Goal: Task Accomplishment & Management: Use online tool/utility

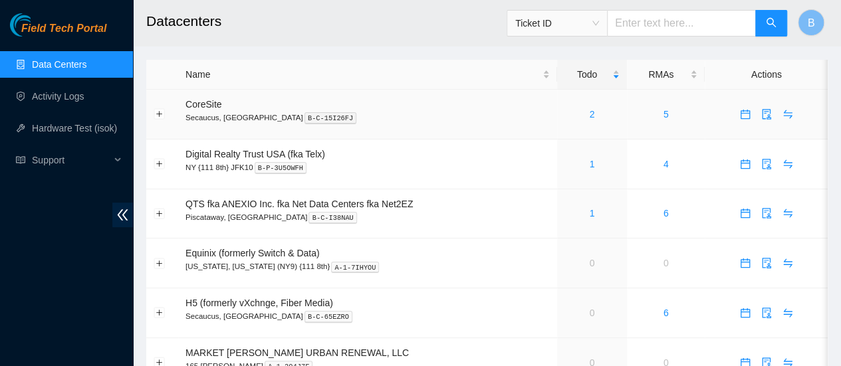
click at [594, 118] on div "2" at bounding box center [591, 114] width 55 height 15
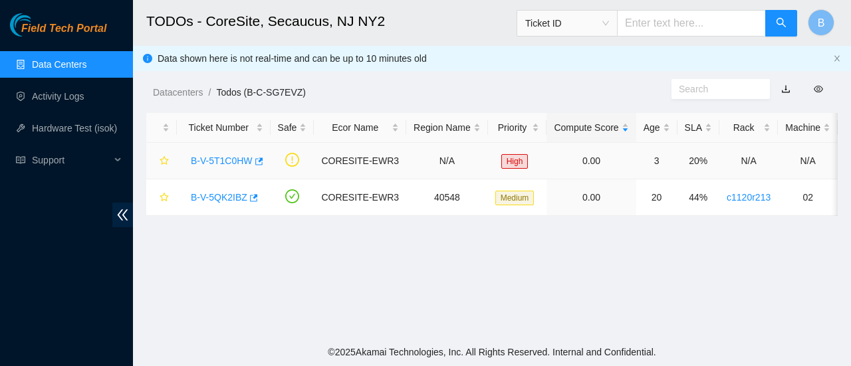
click at [261, 161] on td "B-V-5T1C0HW" at bounding box center [224, 161] width 94 height 37
click at [255, 163] on icon "button" at bounding box center [257, 161] width 9 height 9
click at [252, 196] on icon "button" at bounding box center [254, 197] width 8 height 7
click at [257, 160] on icon "button" at bounding box center [259, 161] width 8 height 7
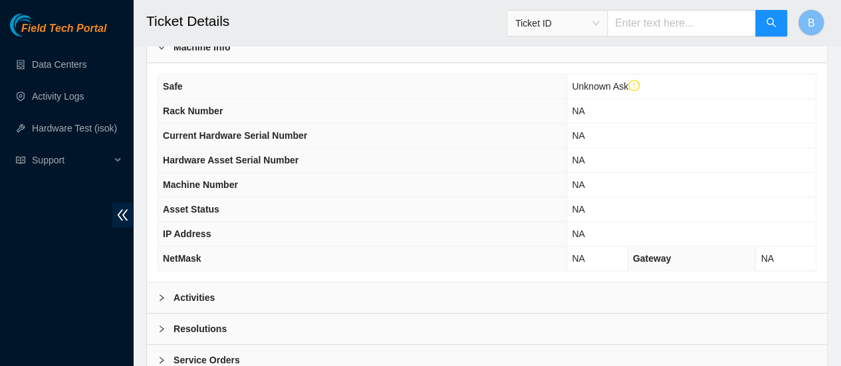
scroll to position [539, 0]
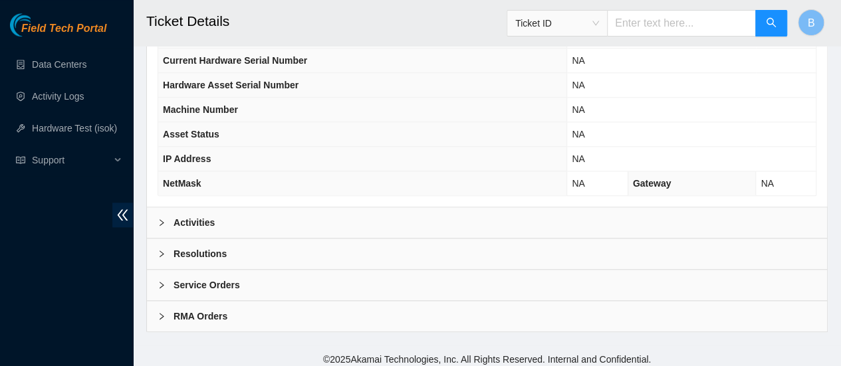
click at [177, 221] on b "Activities" at bounding box center [194, 222] width 41 height 15
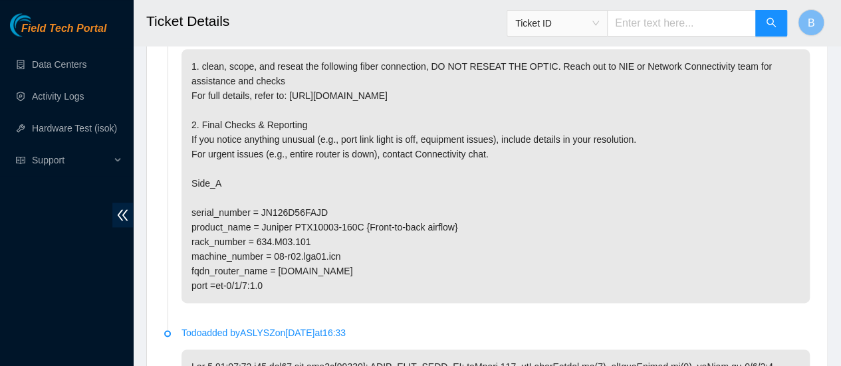
scroll to position [789, 0]
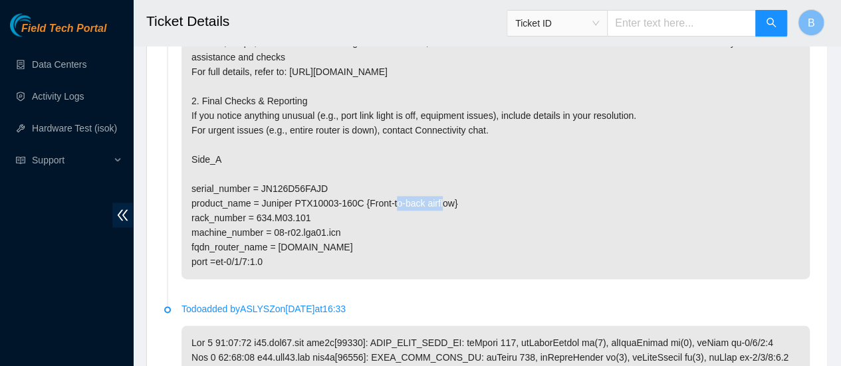
drag, startPoint x: 326, startPoint y: 180, endPoint x: 260, endPoint y: 184, distance: 66.0
click at [260, 184] on p "1. clean, scope, and reseat the following fiber connection, DO NOT RESEAT THE O…" at bounding box center [496, 152] width 628 height 254
copy p "JN126D56FAJD"
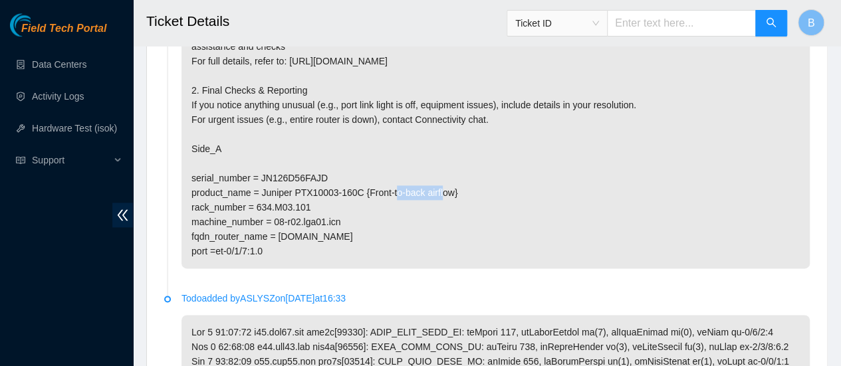
scroll to position [804, 0]
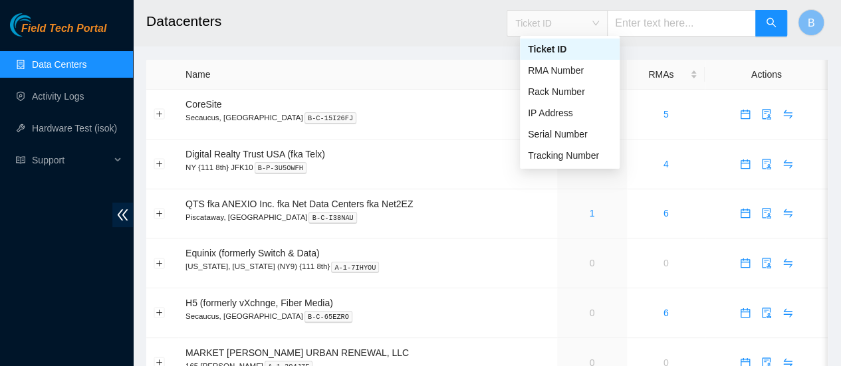
click at [607, 24] on div "Ticket ID" at bounding box center [557, 23] width 100 height 21
click at [564, 130] on div "Serial Number" at bounding box center [570, 134] width 84 height 15
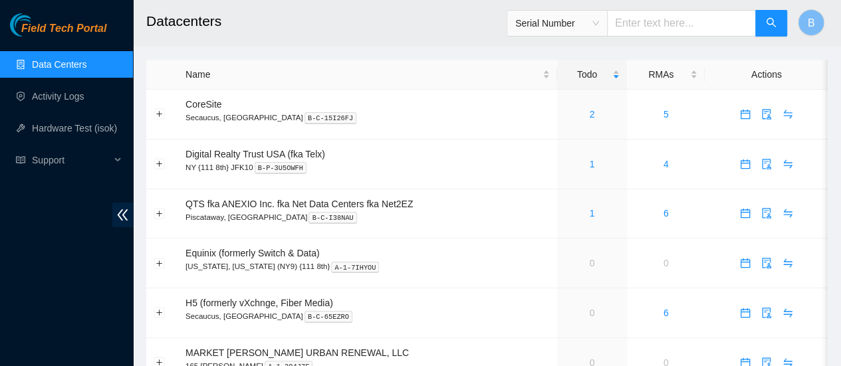
drag, startPoint x: 649, startPoint y: 36, endPoint x: 661, endPoint y: 16, distance: 23.3
click at [661, 16] on span "Serial Number" at bounding box center [647, 23] width 281 height 27
click at [661, 16] on input "text" at bounding box center [681, 23] width 149 height 27
paste input "JN126D56FAJD"
type input "JN126D56FAJD"
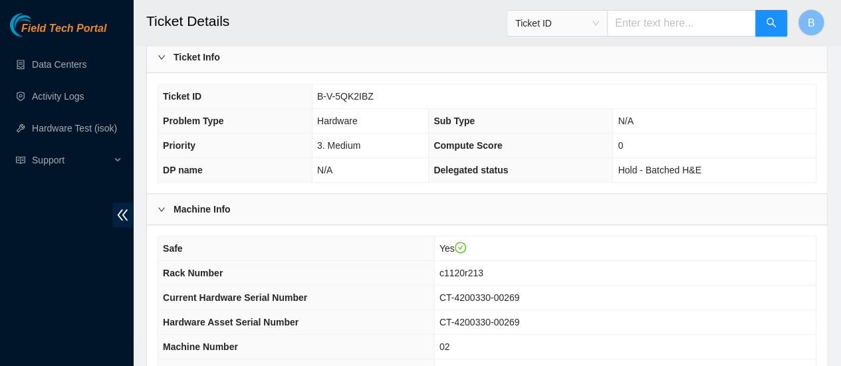
scroll to position [394, 0]
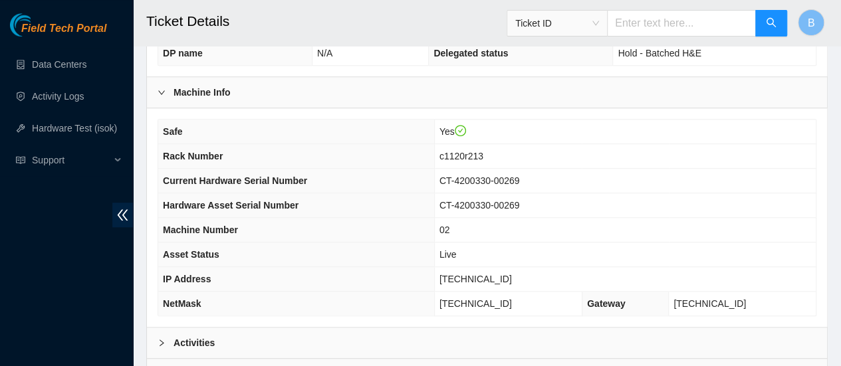
click at [195, 343] on b "Activities" at bounding box center [194, 343] width 41 height 15
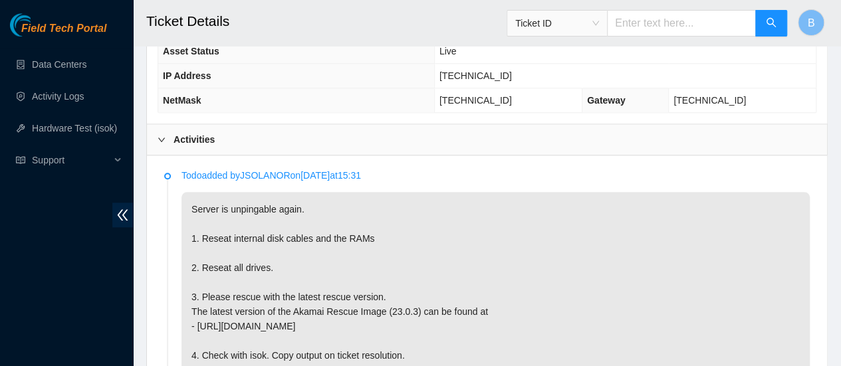
scroll to position [629, 0]
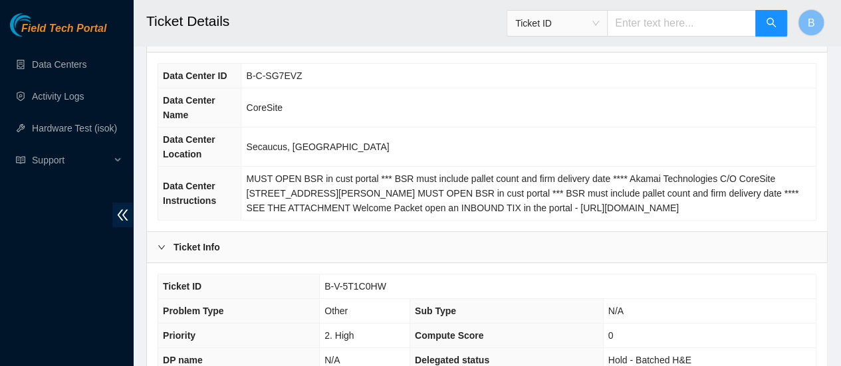
scroll to position [137, 0]
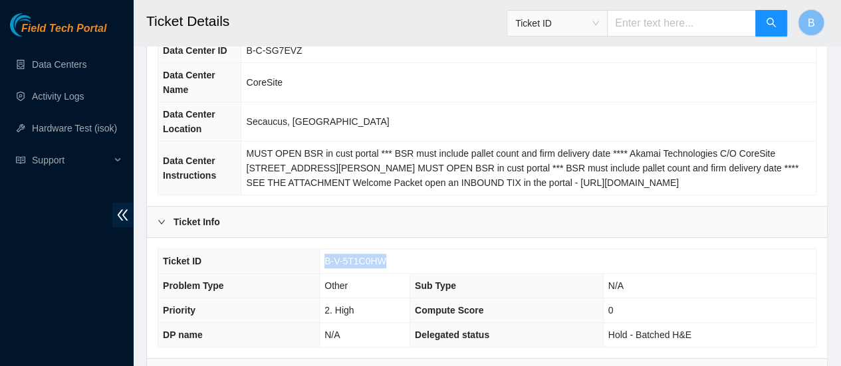
drag, startPoint x: 392, startPoint y: 259, endPoint x: 325, endPoint y: 256, distance: 67.2
click at [325, 256] on td "B-V-5T1C0HW" at bounding box center [568, 261] width 496 height 25
copy span "B-V-5T1C0HW"
click at [49, 61] on link "Data Centers" at bounding box center [59, 64] width 55 height 11
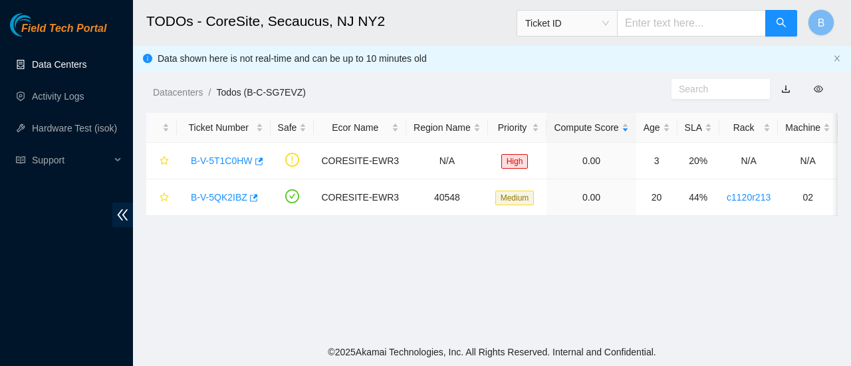
click at [58, 61] on link "Data Centers" at bounding box center [59, 64] width 55 height 11
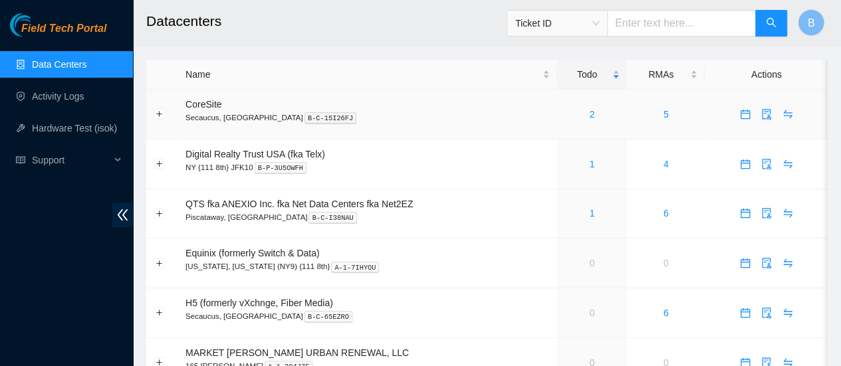
click at [594, 117] on div "2" at bounding box center [591, 114] width 55 height 15
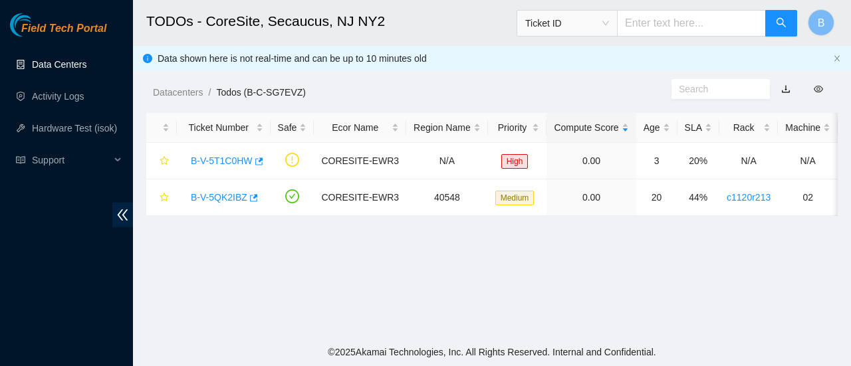
click at [37, 68] on link "Data Centers" at bounding box center [59, 64] width 55 height 11
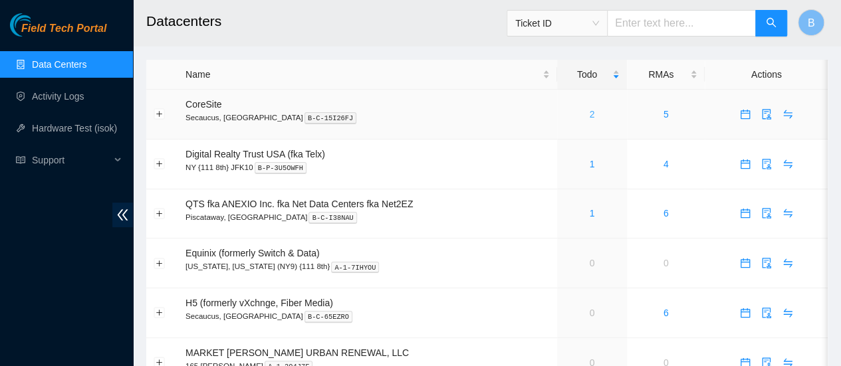
click at [589, 110] on link "2" at bounding box center [591, 114] width 5 height 11
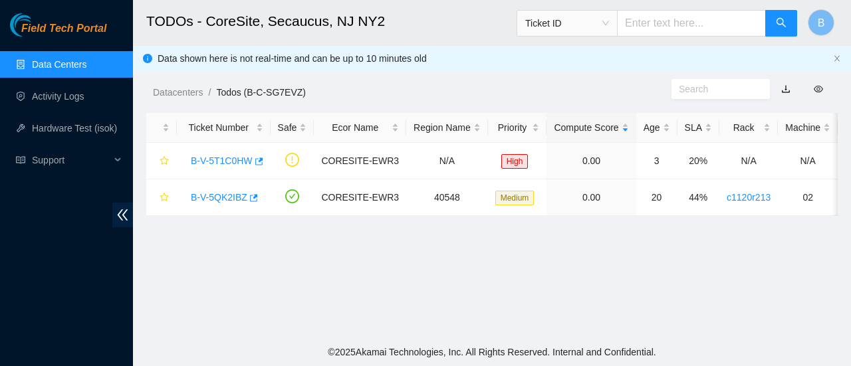
click at [65, 70] on link "Data Centers" at bounding box center [59, 64] width 55 height 11
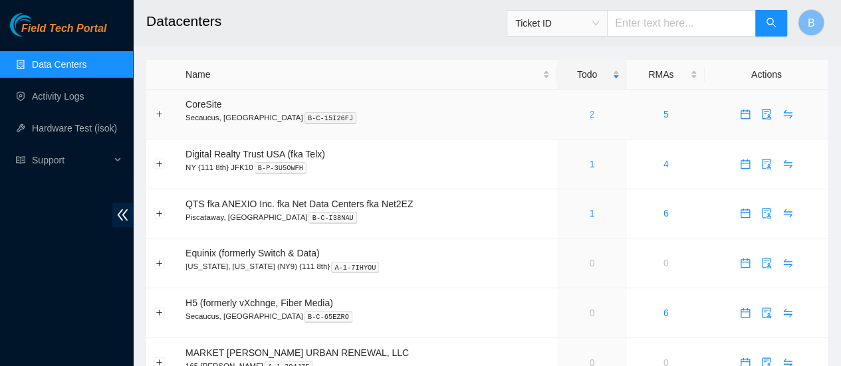
click at [593, 112] on link "2" at bounding box center [591, 114] width 5 height 11
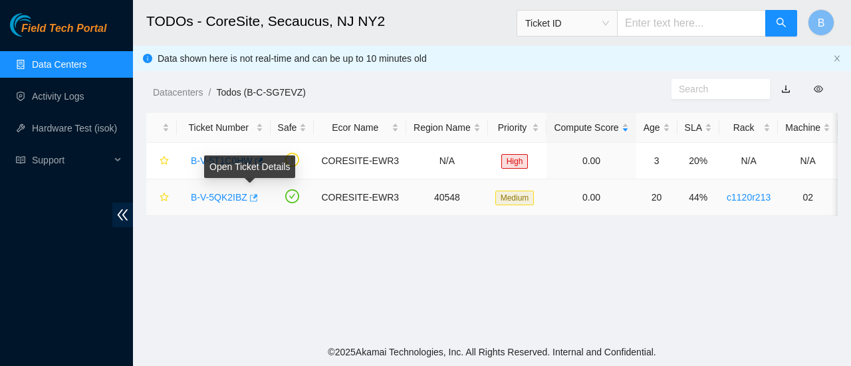
click at [253, 199] on icon "button" at bounding box center [252, 197] width 9 height 9
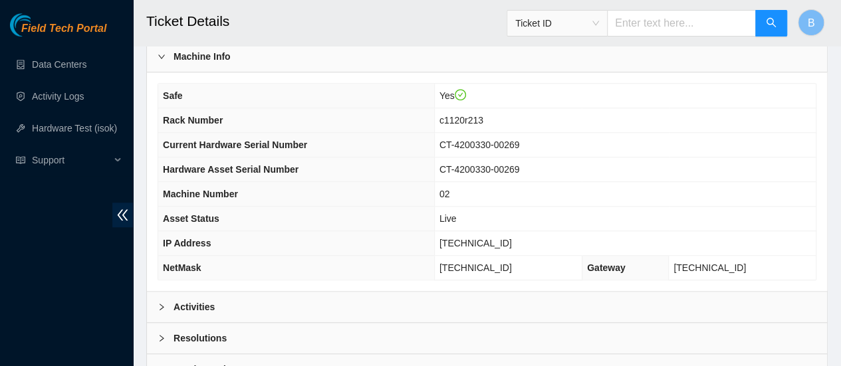
scroll to position [430, 0]
click at [195, 299] on b "Activities" at bounding box center [194, 306] width 41 height 15
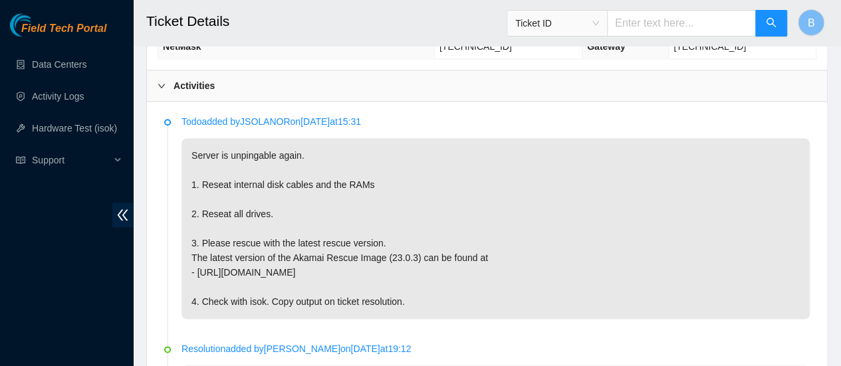
scroll to position [670, 0]
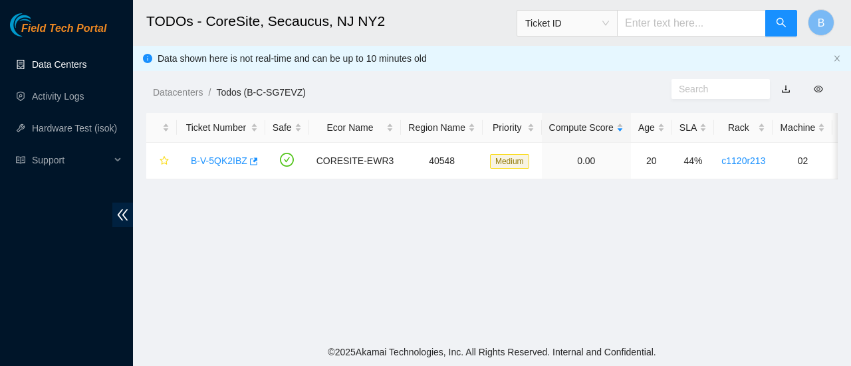
click at [47, 63] on link "Data Centers" at bounding box center [59, 64] width 55 height 11
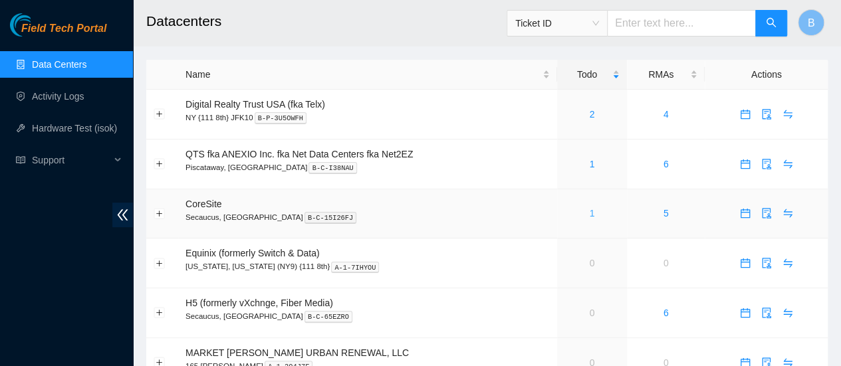
click at [592, 215] on link "1" at bounding box center [591, 213] width 5 height 11
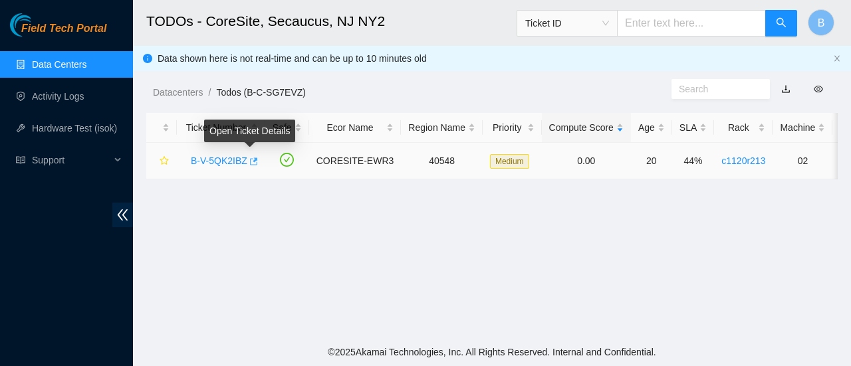
click at [248, 164] on icon "button" at bounding box center [252, 161] width 9 height 9
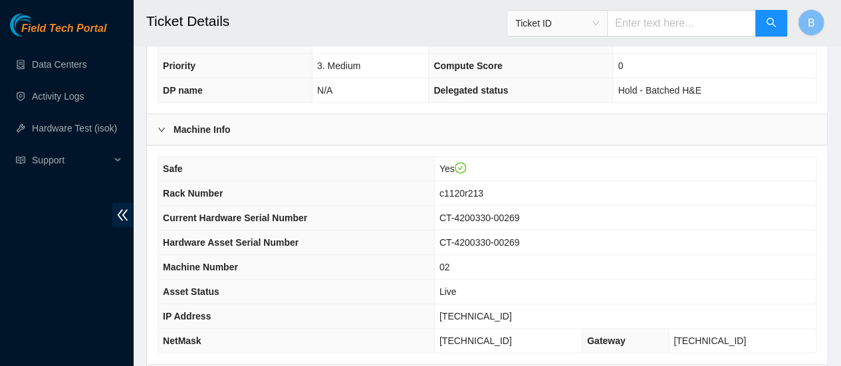
scroll to position [399, 0]
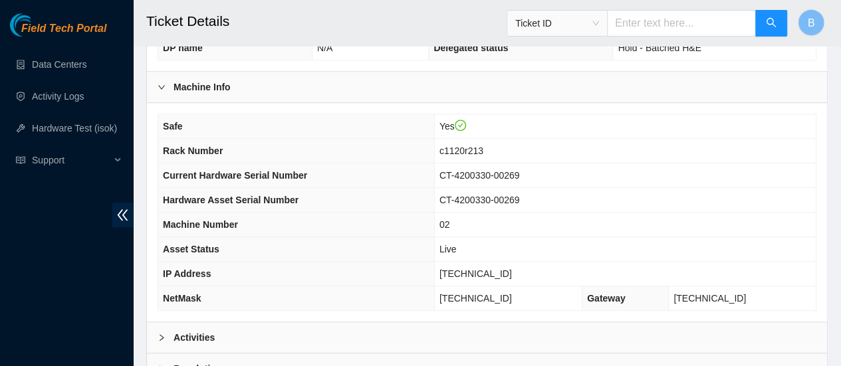
click at [190, 334] on b "Activities" at bounding box center [194, 337] width 41 height 15
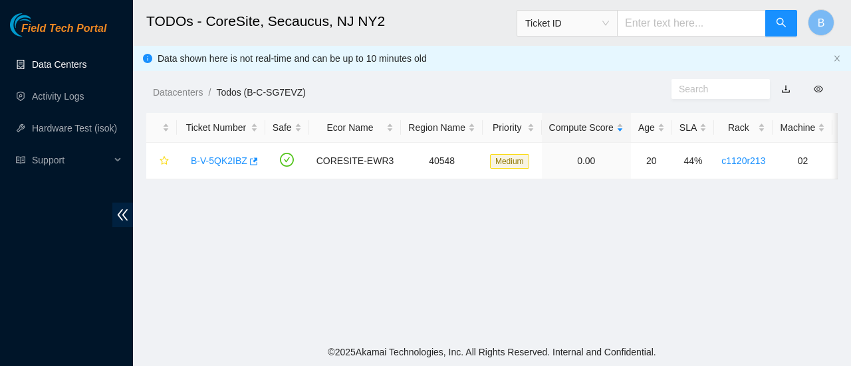
click at [67, 61] on link "Data Centers" at bounding box center [59, 64] width 55 height 11
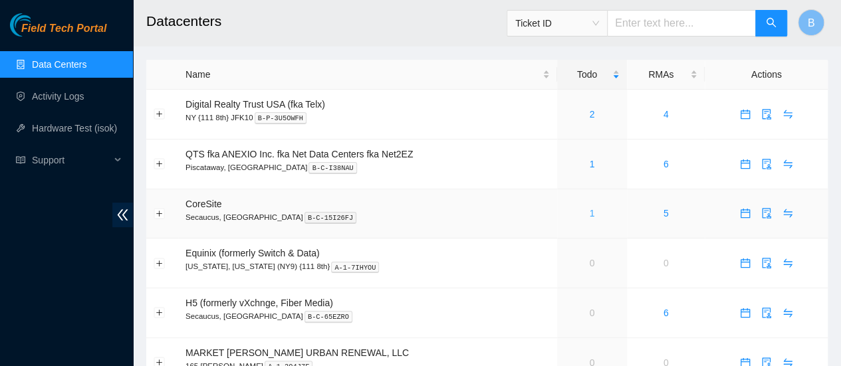
click at [591, 216] on link "1" at bounding box center [591, 213] width 5 height 11
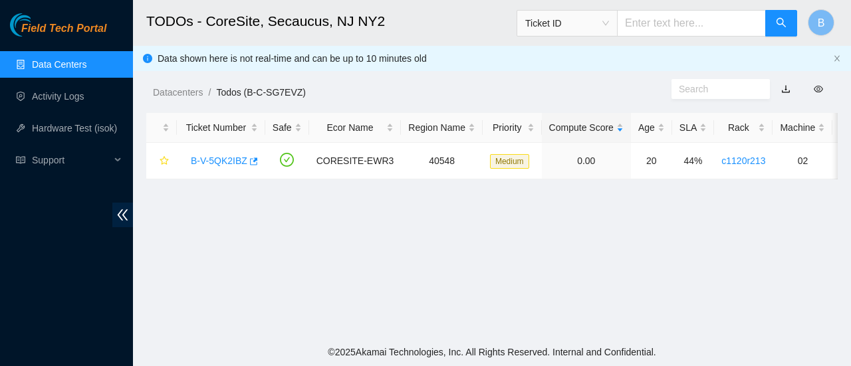
click at [76, 70] on link "Data Centers" at bounding box center [59, 64] width 55 height 11
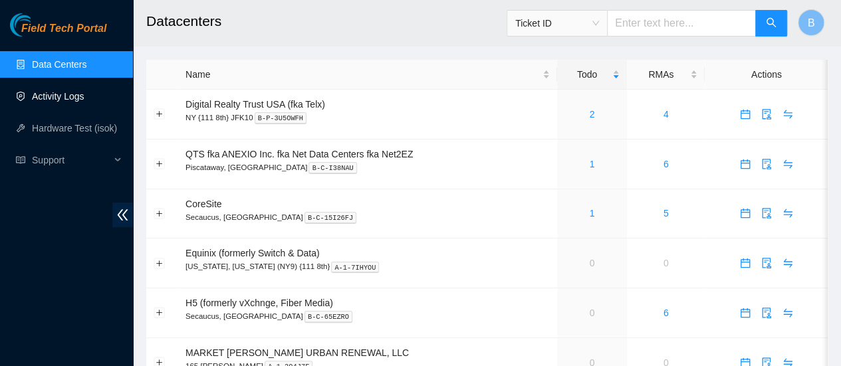
click at [62, 97] on link "Activity Logs" at bounding box center [58, 96] width 53 height 11
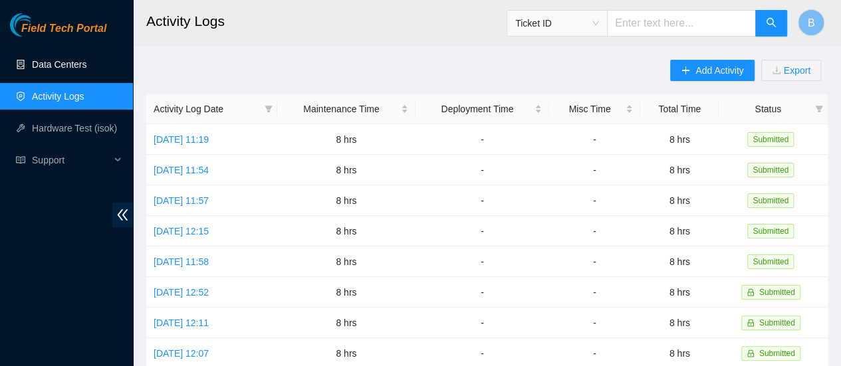
click at [46, 70] on link "Data Centers" at bounding box center [59, 64] width 55 height 11
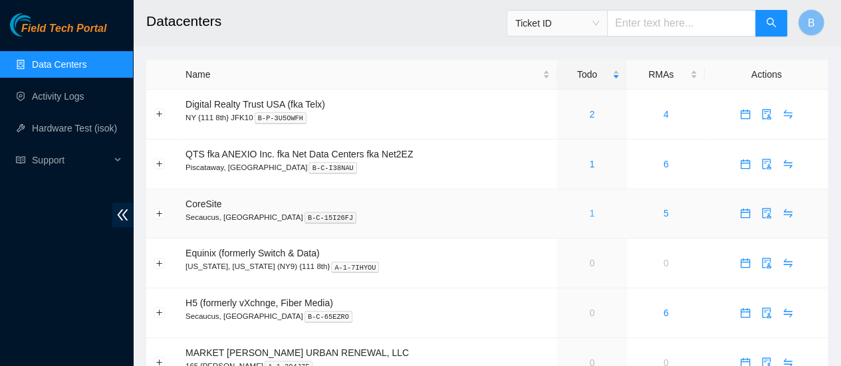
click at [592, 215] on link "1" at bounding box center [591, 213] width 5 height 11
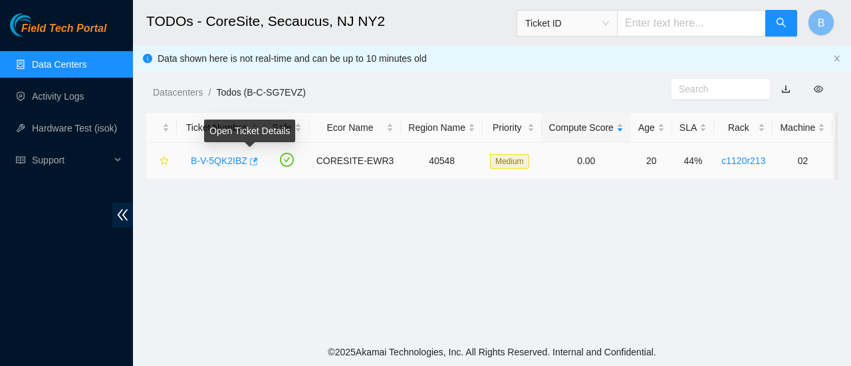
click at [247, 159] on button "button" at bounding box center [252, 161] width 11 height 21
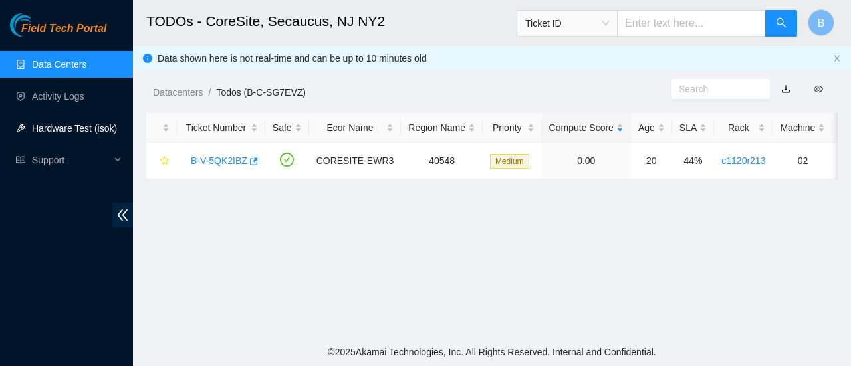
click at [73, 127] on link "Hardware Test (isok)" at bounding box center [74, 128] width 85 height 11
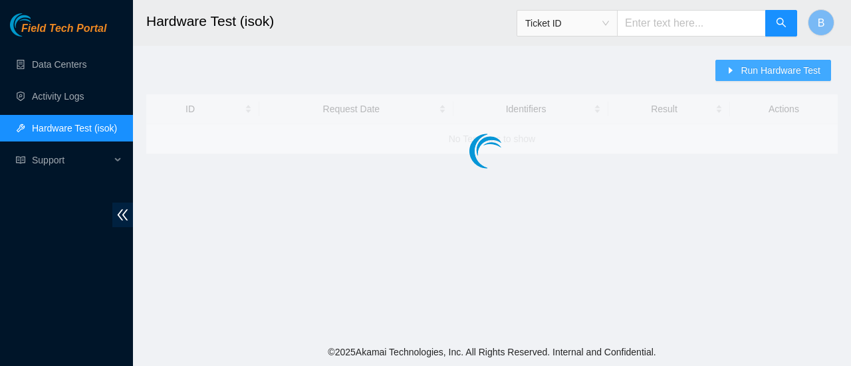
click at [793, 76] on span "Run Hardware Test" at bounding box center [781, 70] width 80 height 15
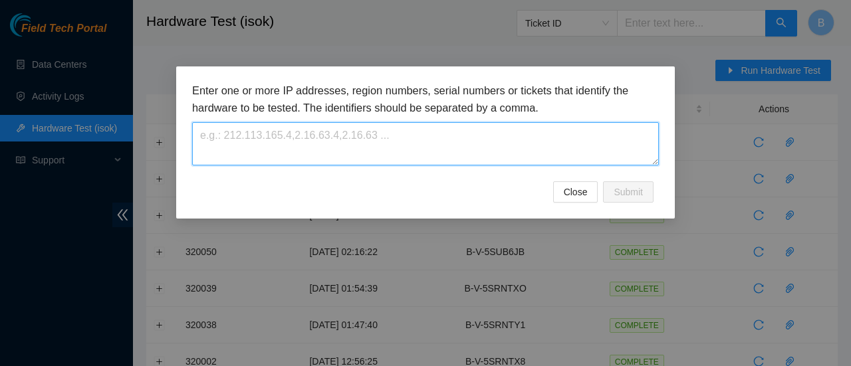
click at [452, 132] on textarea at bounding box center [425, 143] width 467 height 43
paste textarea "B-V-5QK2IBZ"
type textarea "B-V-5QK2IBZ"
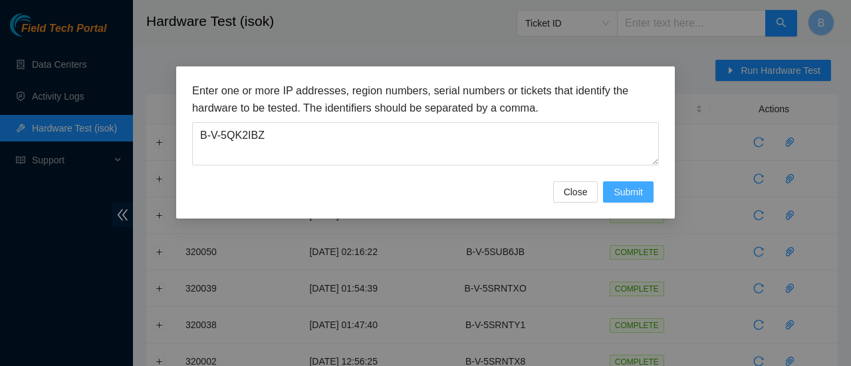
click at [634, 193] on span "Submit" at bounding box center [628, 192] width 29 height 15
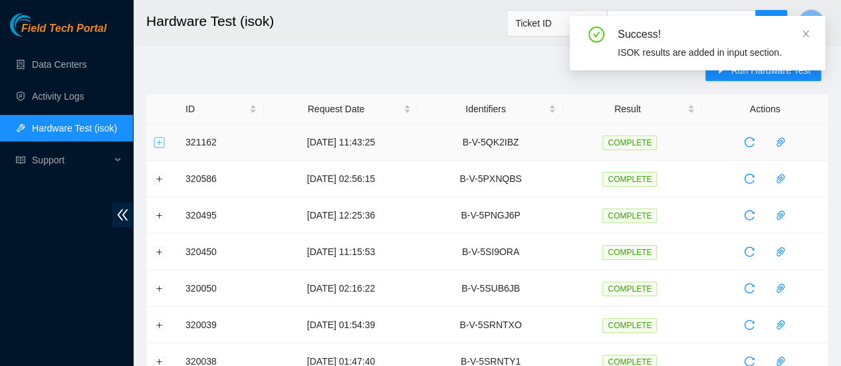
click at [158, 144] on button "Expand row" at bounding box center [159, 142] width 11 height 11
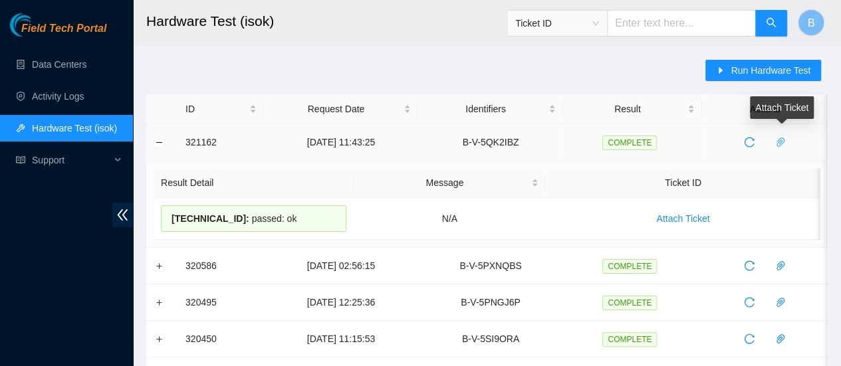
click at [779, 144] on icon "paper-clip" at bounding box center [780, 142] width 11 height 11
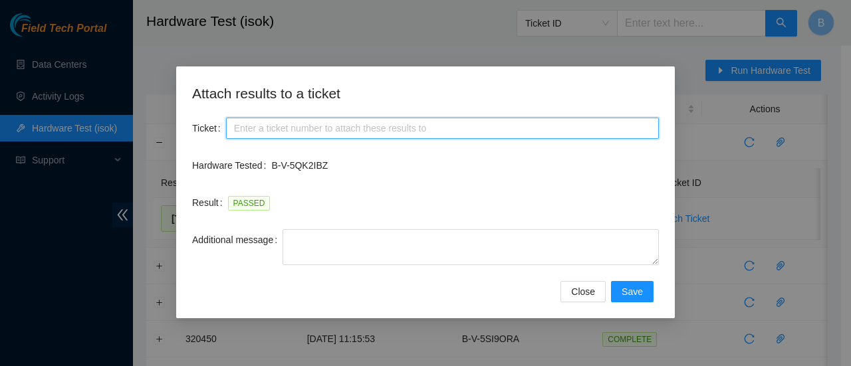
click at [297, 128] on input "Ticket" at bounding box center [442, 128] width 433 height 21
paste input "B-V-5QK2IBZ"
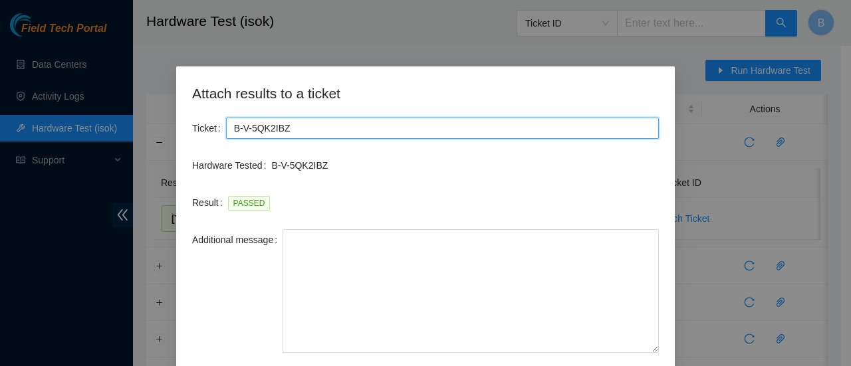
drag, startPoint x: 657, startPoint y: 263, endPoint x: 662, endPoint y: 381, distance: 118.5
click at [662, 366] on html "Field Tech Portal Data Centers Activity Logs Hardware Test (isok) Support Hardw…" at bounding box center [425, 183] width 851 height 366
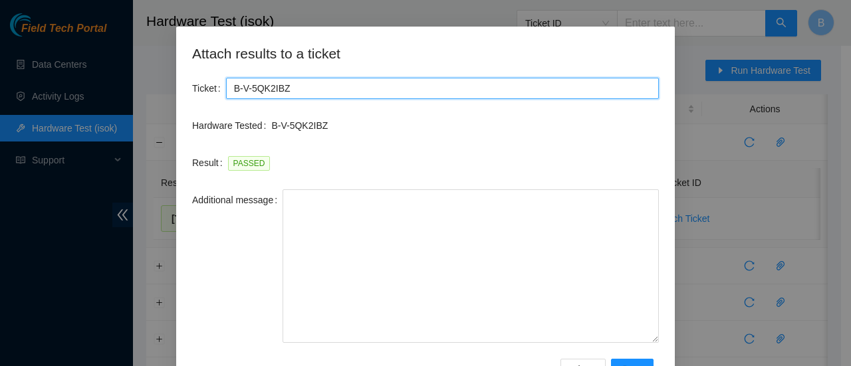
scroll to position [41, 0]
type input "B-V-5QK2IBZ"
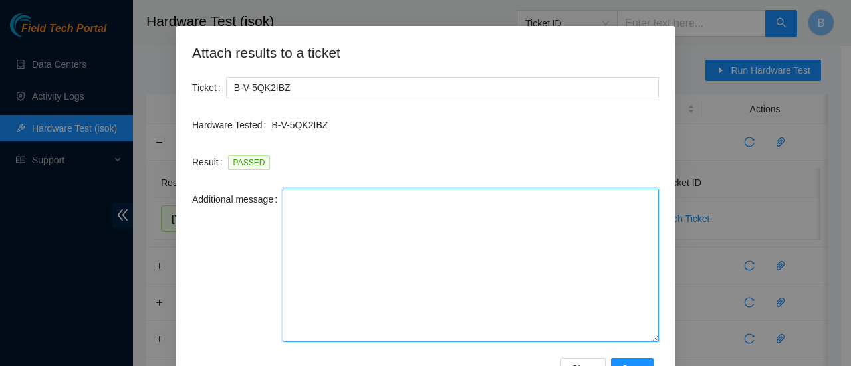
click at [446, 225] on textarea "Additional message" at bounding box center [471, 266] width 376 height 154
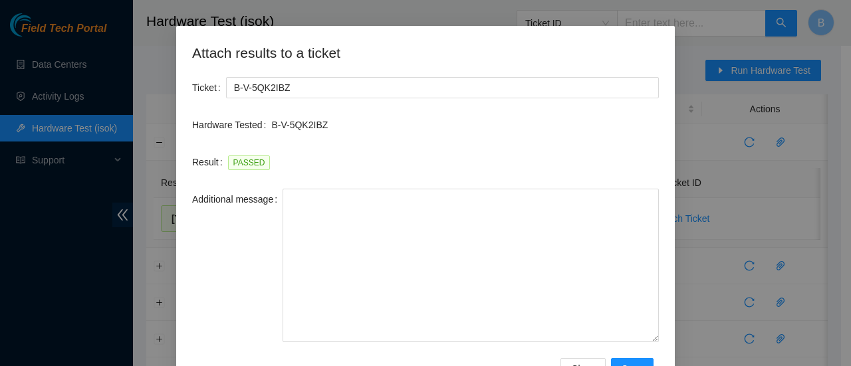
click at [690, 139] on div "Attach results to a ticket Ticket B-V-5QK2IBZ Hardware Tested B-V-5QK2IBZ Resul…" at bounding box center [425, 183] width 851 height 366
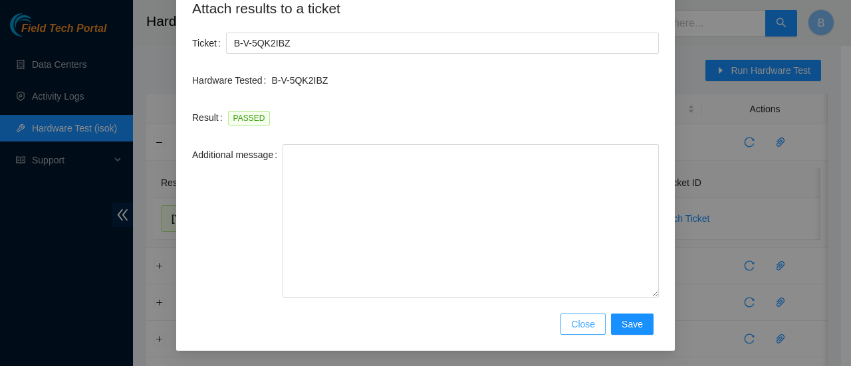
click at [586, 327] on span "Close" at bounding box center [583, 324] width 24 height 15
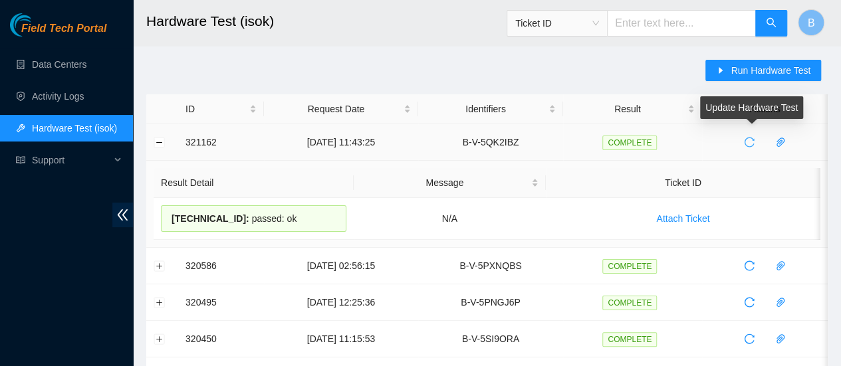
click at [751, 144] on icon "reload" at bounding box center [749, 142] width 11 height 11
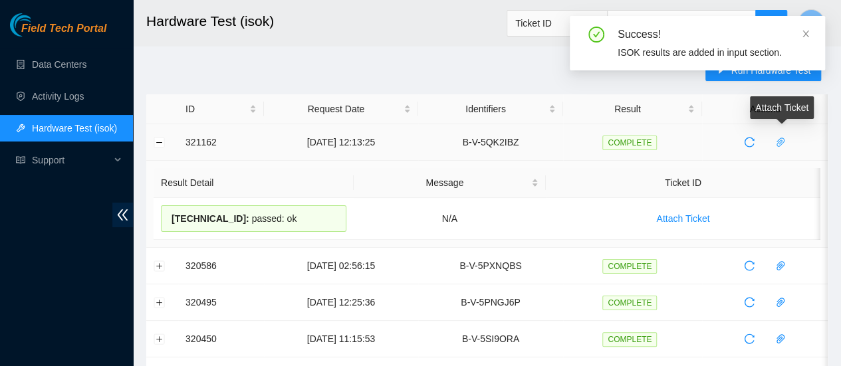
click at [785, 140] on icon "paper-clip" at bounding box center [780, 142] width 11 height 11
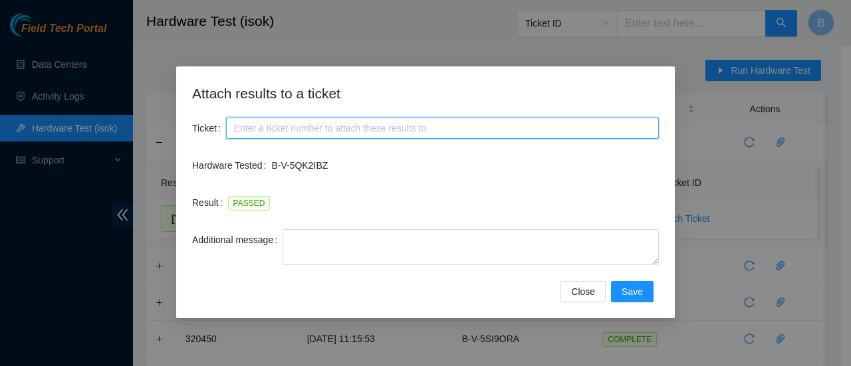
click at [334, 122] on input "Ticket" at bounding box center [442, 128] width 433 height 21
paste input "-Safely powered down machine -Replaced machine SN() with Machine SN() -Power on…"
type input "-Safely powered down machine -Replaced machine SN() with Machine SN() -Power on…"
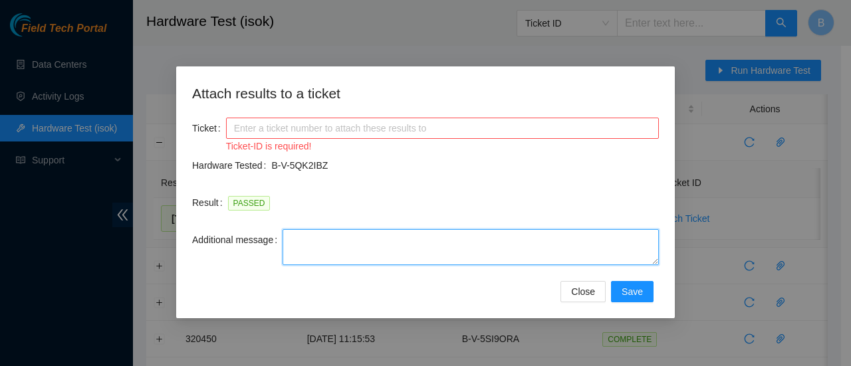
click at [328, 263] on textarea "Additional message" at bounding box center [471, 247] width 376 height 36
paste textarea "-Safely powered down machine -Replaced machine SN() with Machine SN() -Power on…"
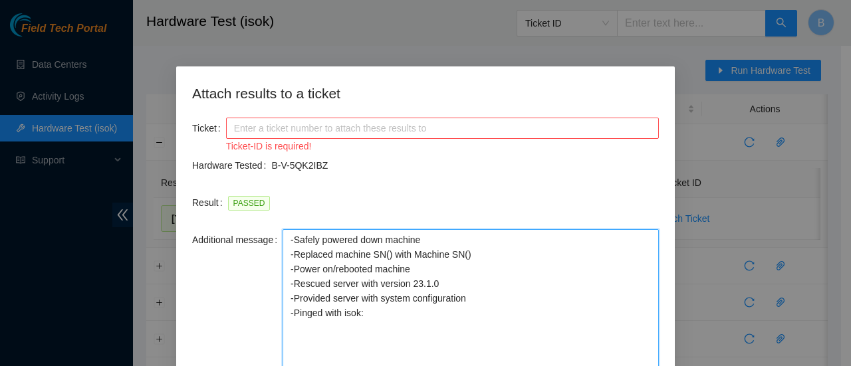
drag, startPoint x: 657, startPoint y: 261, endPoint x: 649, endPoint y: 398, distance: 136.5
click at [649, 366] on html "Field Tech Portal Data Centers Activity Logs Hardware Test (isok) Support Hardw…" at bounding box center [425, 183] width 851 height 366
type textarea "-Safely powered down machine -Replaced machine SN() with Machine SN() -Power on…"
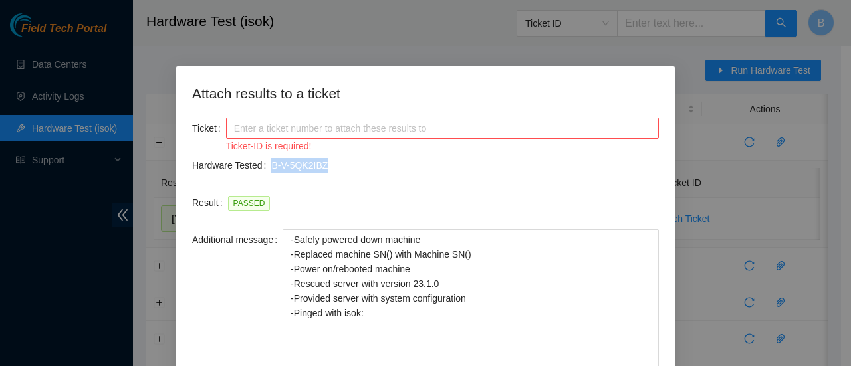
drag, startPoint x: 322, startPoint y: 160, endPoint x: 262, endPoint y: 165, distance: 60.0
click at [262, 165] on div "Hardware Tested B-V-5QK2IBZ" at bounding box center [425, 165] width 467 height 21
copy div "B-V-5QK2IBZ"
click at [256, 127] on input "Ticket" at bounding box center [442, 128] width 433 height 21
paste input "B-V-5QK2IBZ"
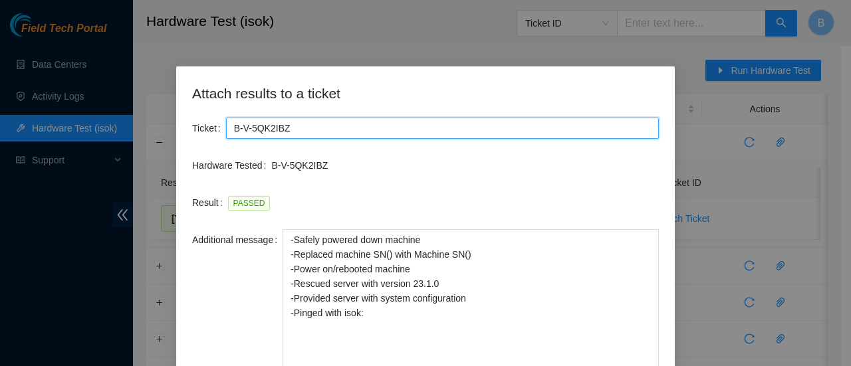
click at [230, 128] on input "B-V-5QK2IBZ" at bounding box center [442, 128] width 433 height 21
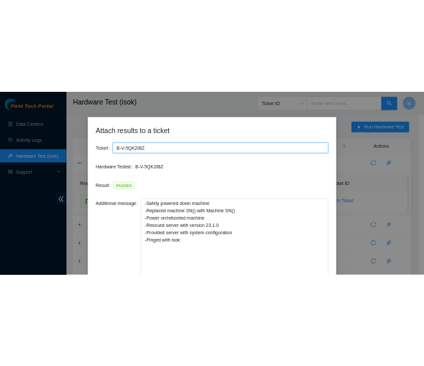
scroll to position [17, 0]
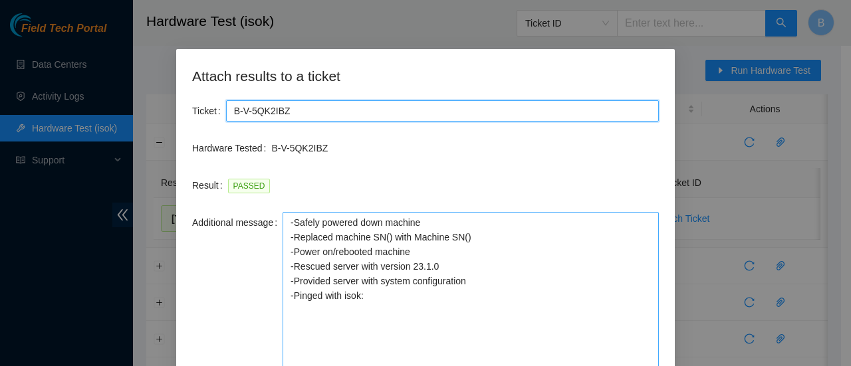
type input "B-V-5QK2IBZ"
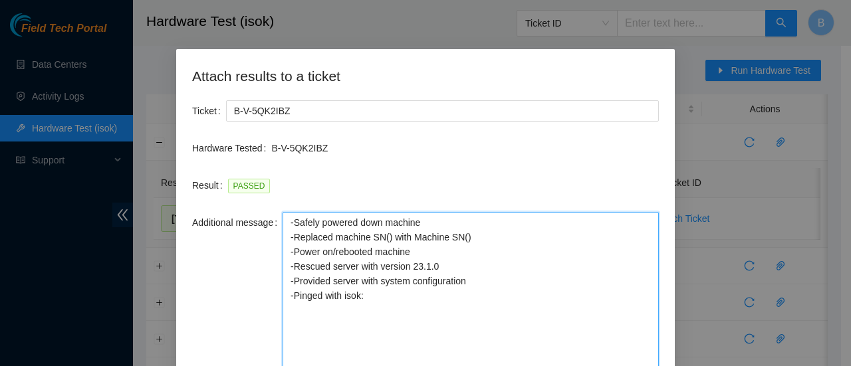
drag, startPoint x: 475, startPoint y: 239, endPoint x: 301, endPoint y: 237, distance: 173.5
click at [301, 237] on textarea "-Safely powered down machine -Replaced machine SN() with Machine SN() -Power on…" at bounding box center [471, 298] width 376 height 172
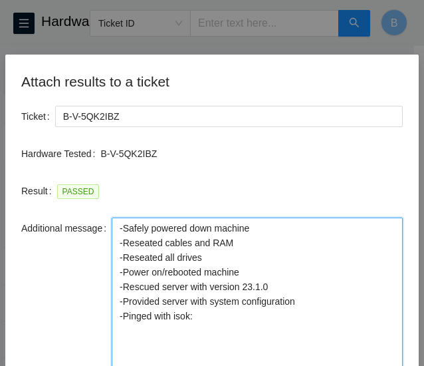
click at [269, 284] on textarea "-Safely powered down machine -Reseated cables and RAM -Reseated all drives -Pow…" at bounding box center [257, 303] width 291 height 172
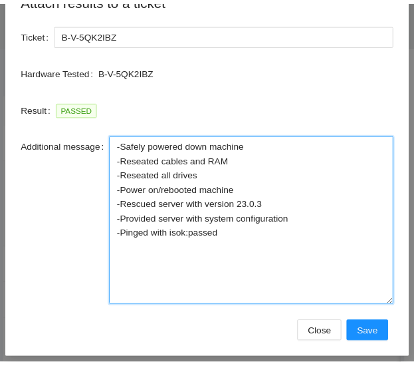
scroll to position [101, 0]
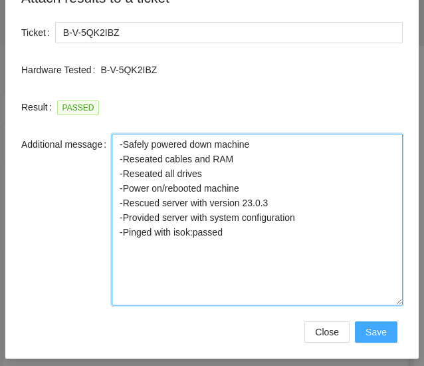
type textarea "-Safely powered down machine -Reseated cables and RAM -Reseated all drives -Pow…"
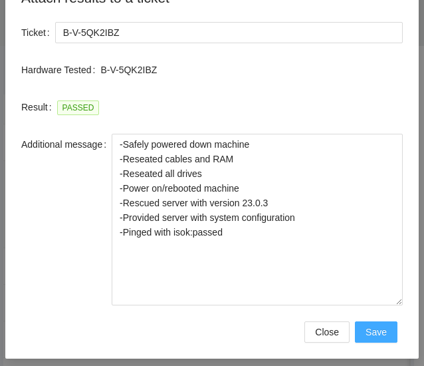
click at [374, 328] on span "Save" at bounding box center [376, 331] width 21 height 15
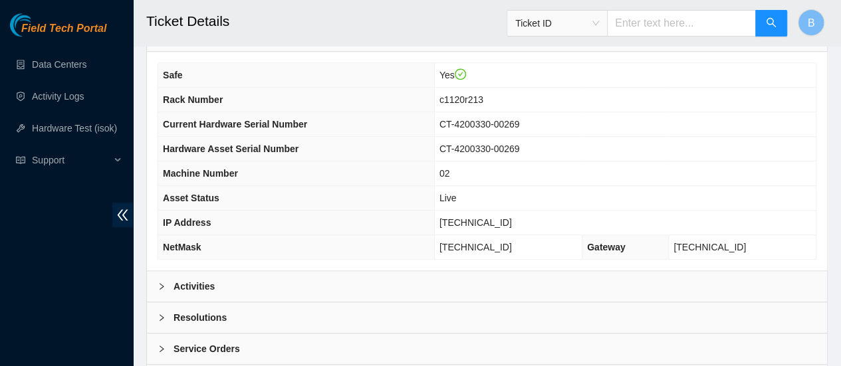
scroll to position [445, 0]
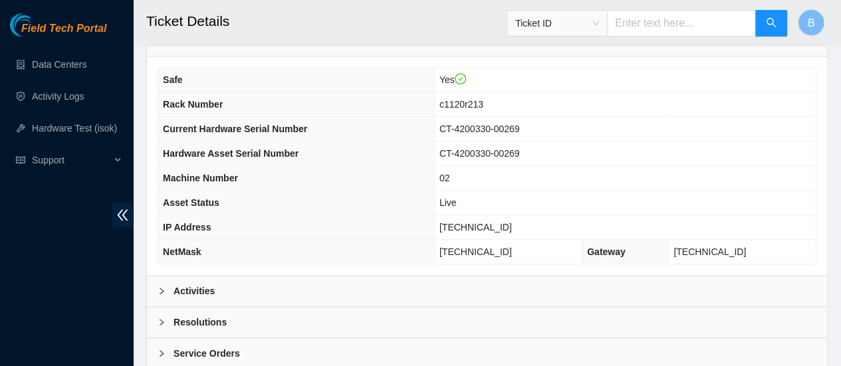
click at [204, 286] on b "Activities" at bounding box center [194, 291] width 41 height 15
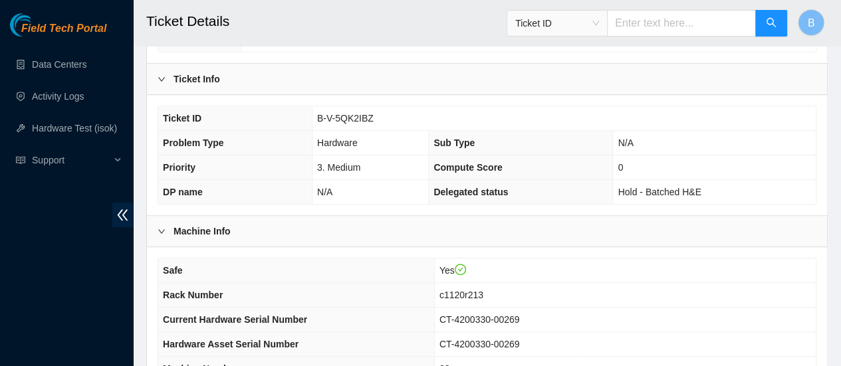
scroll to position [254, 0]
click at [359, 118] on span "B-V-5QK2IBZ" at bounding box center [345, 119] width 57 height 11
copy span "B-V-5QK2IBZ"
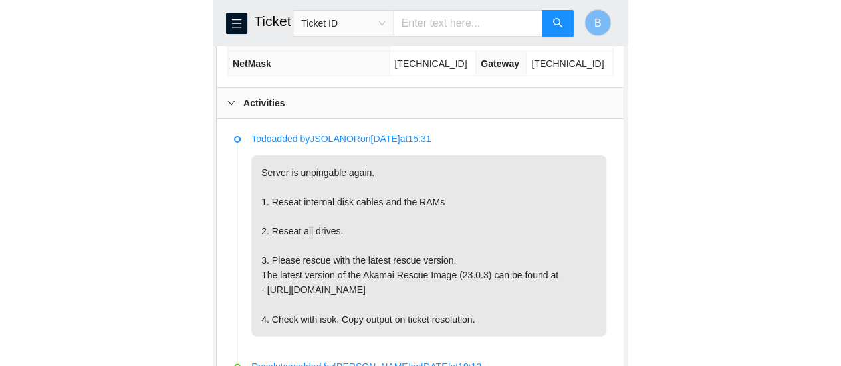
scroll to position [694, 0]
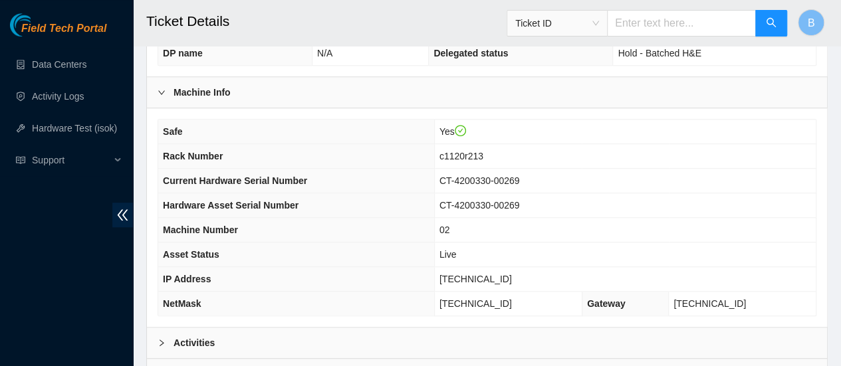
scroll to position [514, 0]
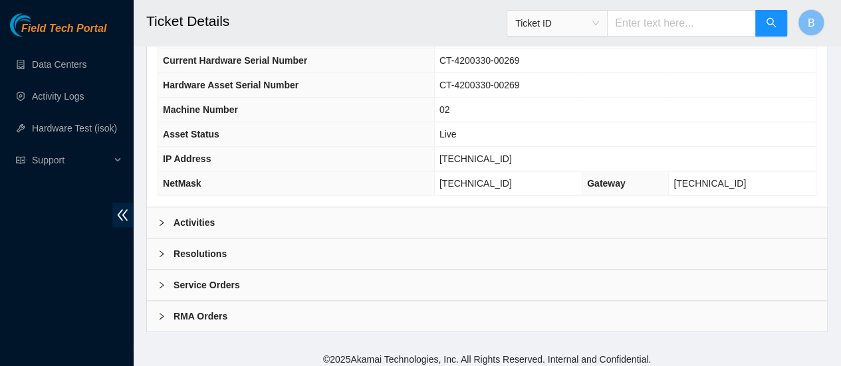
click at [176, 247] on b "Resolutions" at bounding box center [200, 254] width 53 height 15
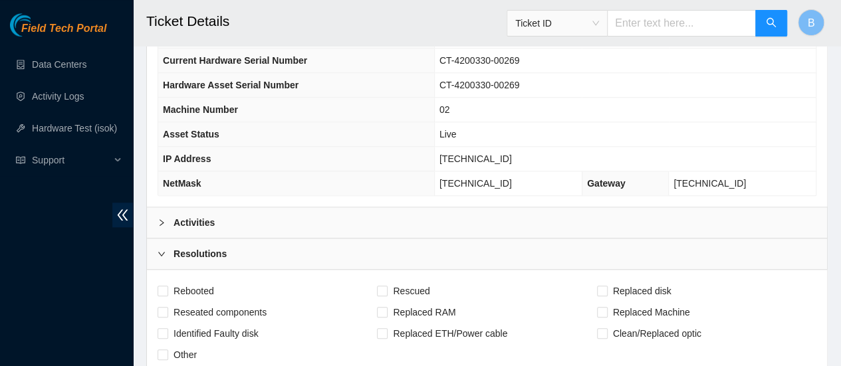
scroll to position [604, 0]
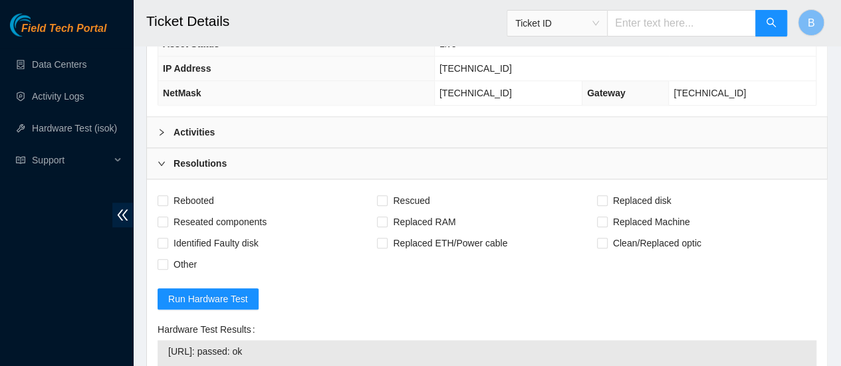
click at [162, 196] on input "Rebooted" at bounding box center [162, 199] width 9 height 9
checkbox input "false"
click at [164, 217] on input "Reseated components" at bounding box center [162, 221] width 9 height 9
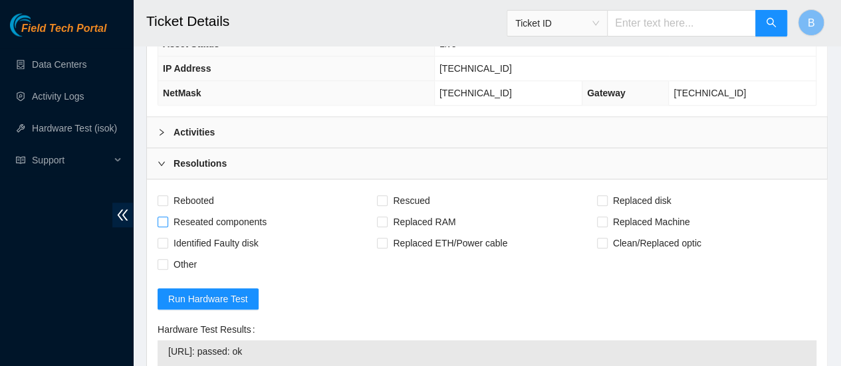
checkbox input "true"
click at [168, 195] on span at bounding box center [163, 200] width 11 height 11
click at [167, 195] on input "Rebooted" at bounding box center [162, 199] width 9 height 9
checkbox input "true"
click at [382, 195] on input "Rescued" at bounding box center [381, 199] width 9 height 9
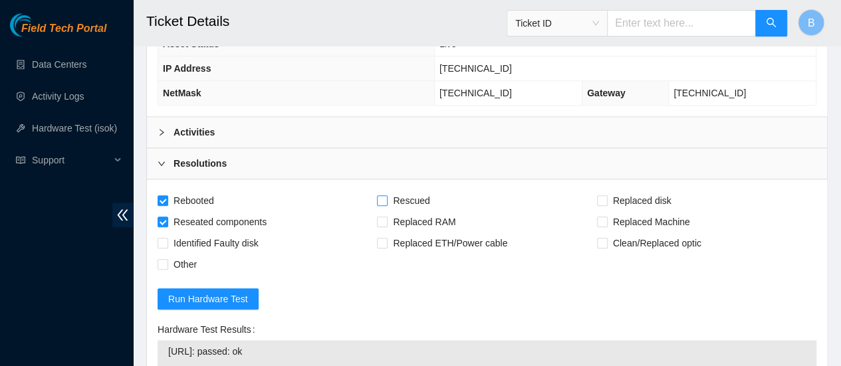
checkbox input "true"
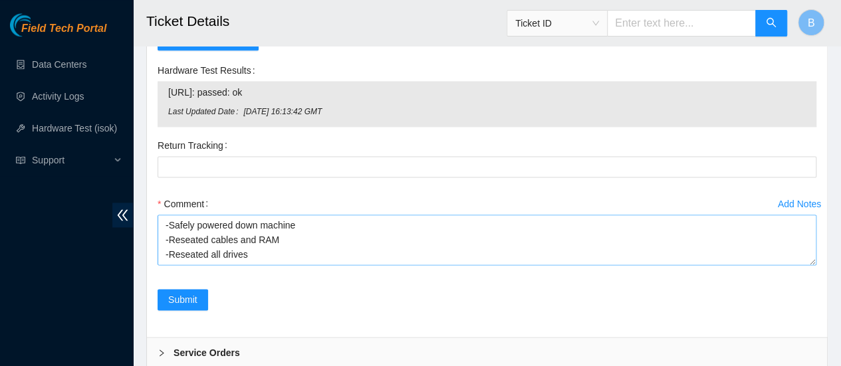
scroll to position [59, 0]
click at [169, 293] on span "Submit" at bounding box center [182, 300] width 29 height 15
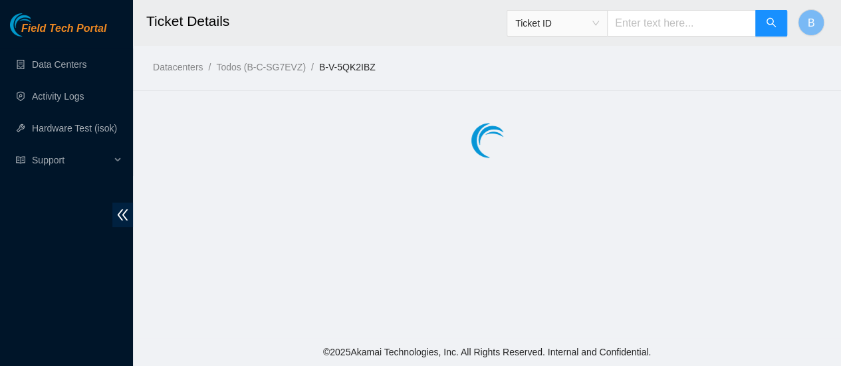
scroll to position [0, 0]
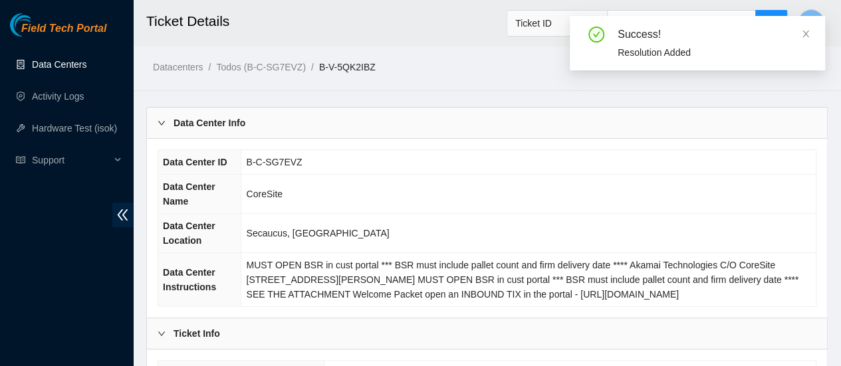
click at [43, 59] on link "Data Centers" at bounding box center [59, 64] width 55 height 11
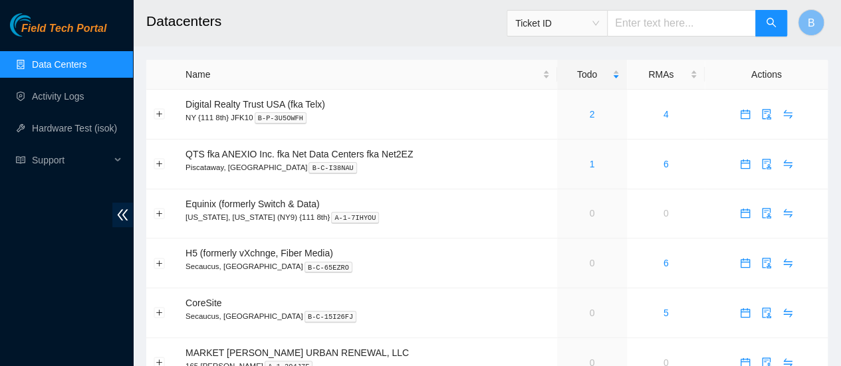
click at [65, 59] on link "Data Centers" at bounding box center [59, 64] width 55 height 11
click at [59, 91] on link "Activity Logs" at bounding box center [58, 96] width 53 height 11
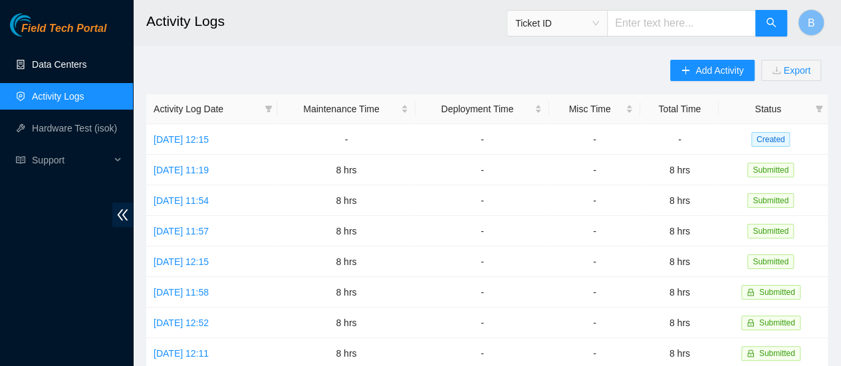
click at [63, 64] on link "Data Centers" at bounding box center [59, 64] width 55 height 11
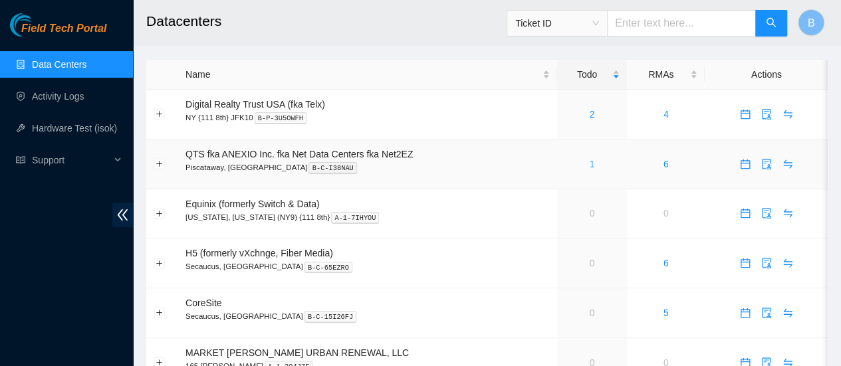
click at [592, 166] on link "1" at bounding box center [591, 164] width 5 height 11
